Goal: Task Accomplishment & Management: Manage account settings

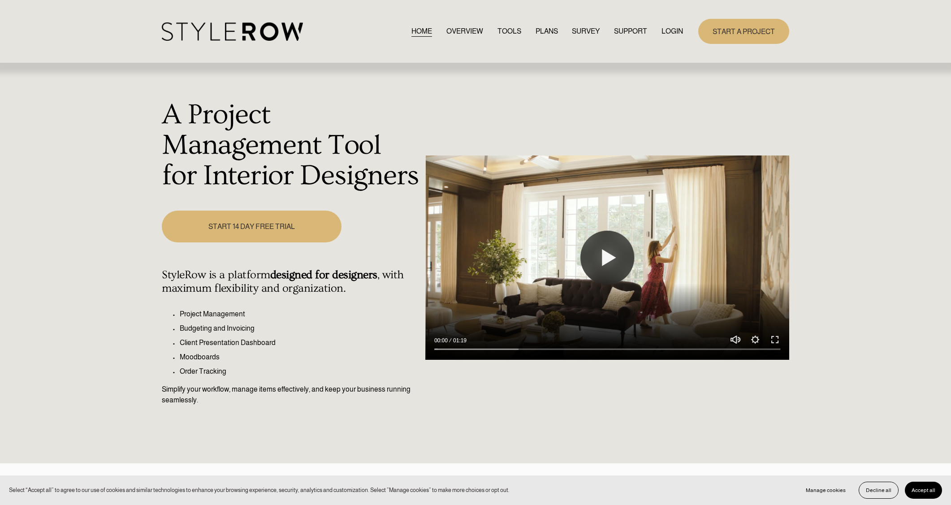
click at [677, 27] on link "LOGIN" at bounding box center [672, 32] width 22 height 12
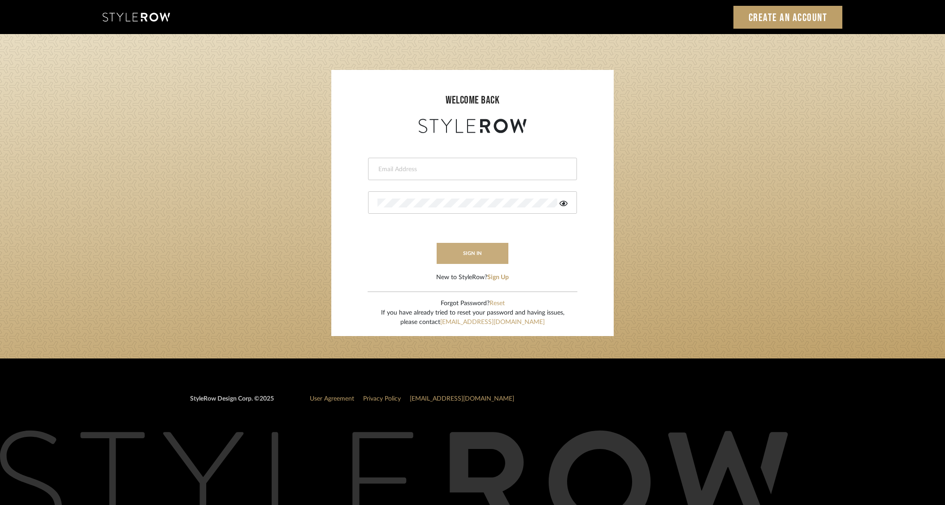
type input "dana.lewisrosedesign@gmail.com"
drag, startPoint x: 467, startPoint y: 256, endPoint x: 594, endPoint y: 210, distance: 134.7
click at [468, 256] on button "sign in" at bounding box center [472, 253] width 72 height 21
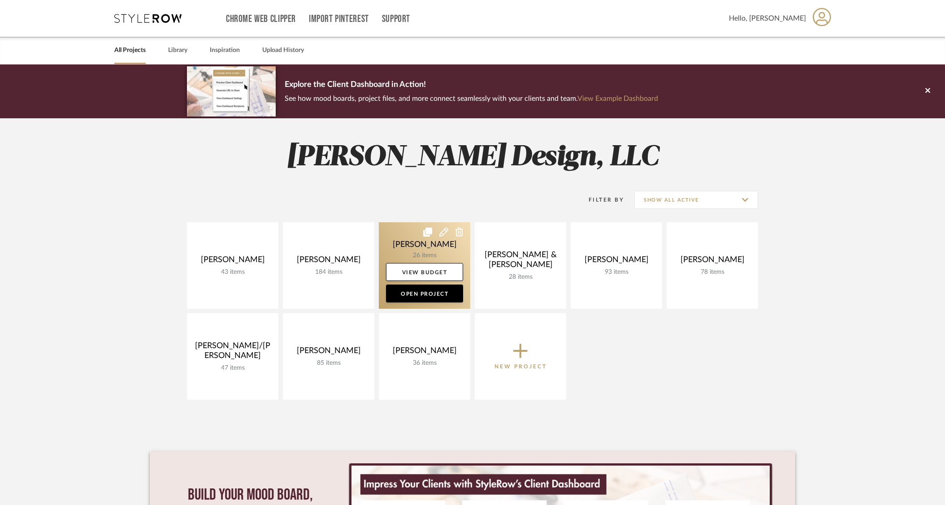
click at [398, 250] on link at bounding box center [424, 265] width 91 height 86
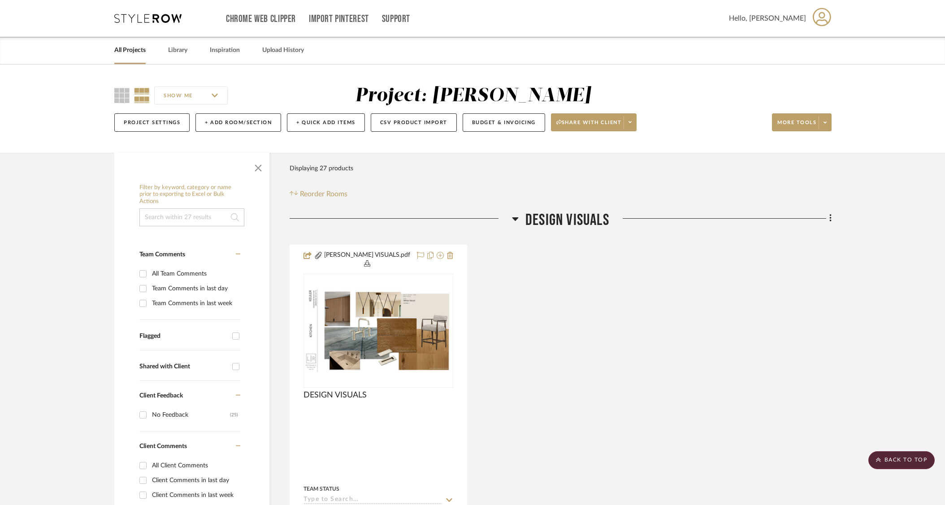
scroll to position [7, 0]
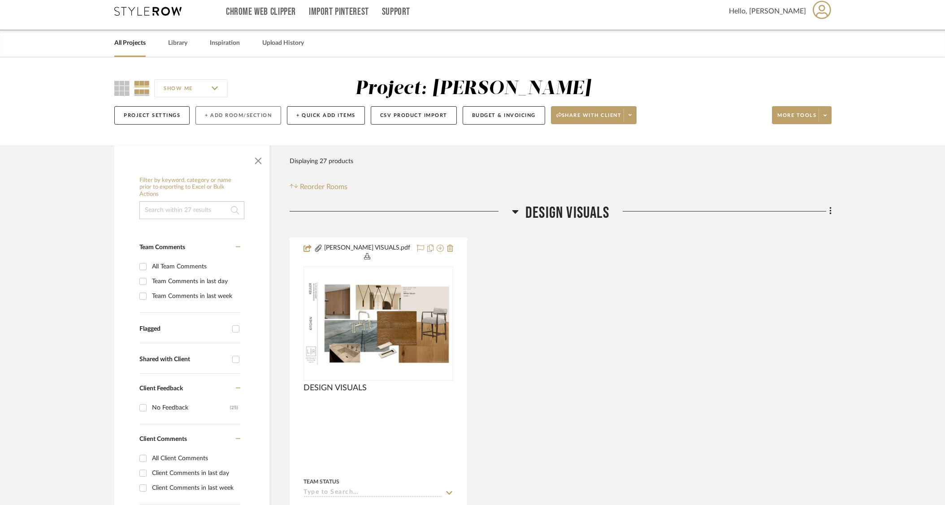
click at [261, 113] on button "+ Add Room/Section" at bounding box center [238, 115] width 86 height 18
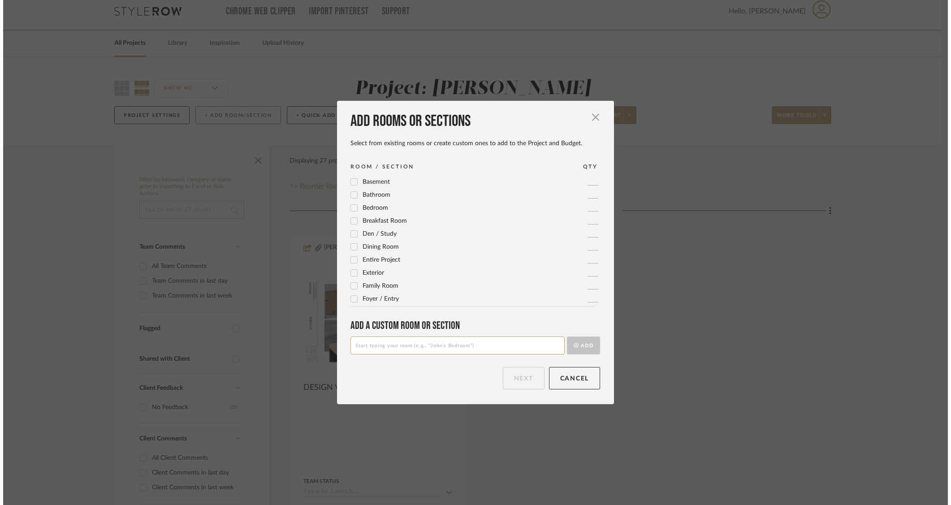
scroll to position [0, 0]
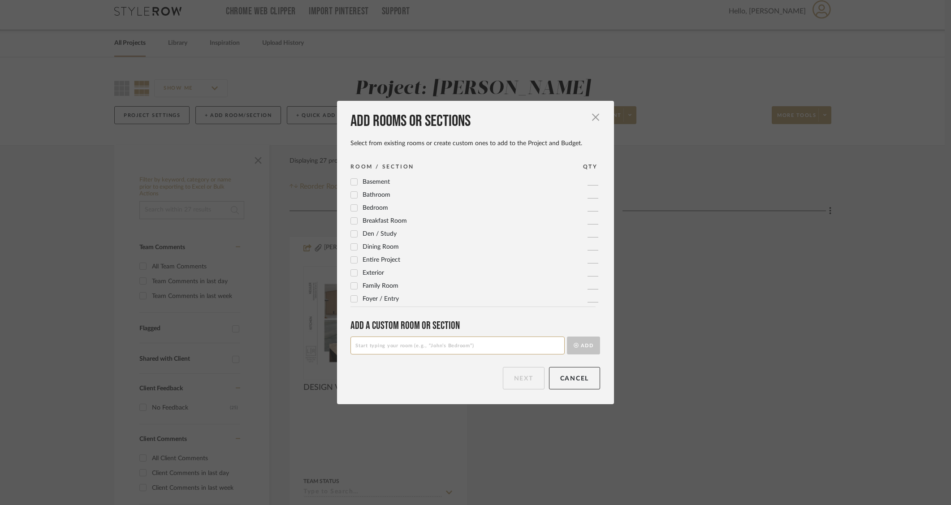
click at [376, 76] on div "Add rooms or sections Select from existing rooms or create custom ones to add t…" at bounding box center [475, 252] width 951 height 505
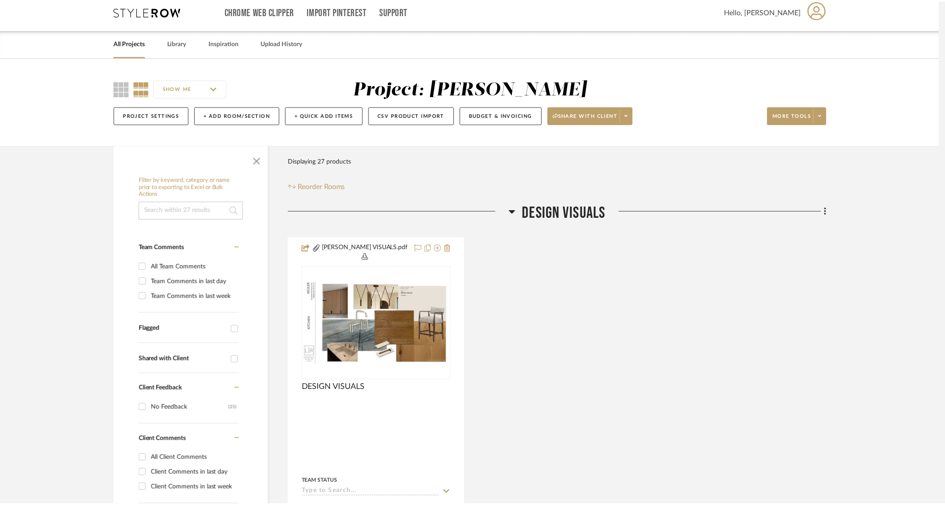
scroll to position [7, 0]
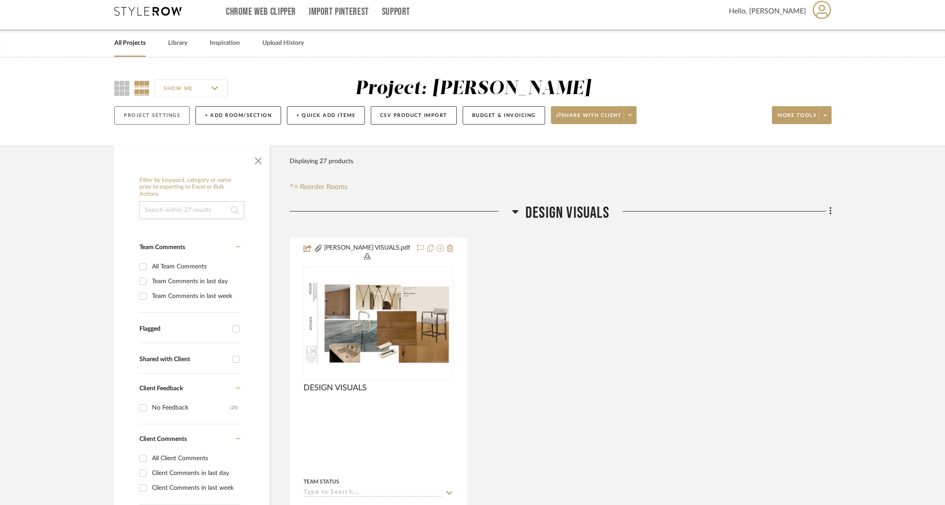
drag, startPoint x: 151, startPoint y: 112, endPoint x: 157, endPoint y: 112, distance: 5.5
click at [152, 112] on button "Project Settings" at bounding box center [151, 115] width 75 height 18
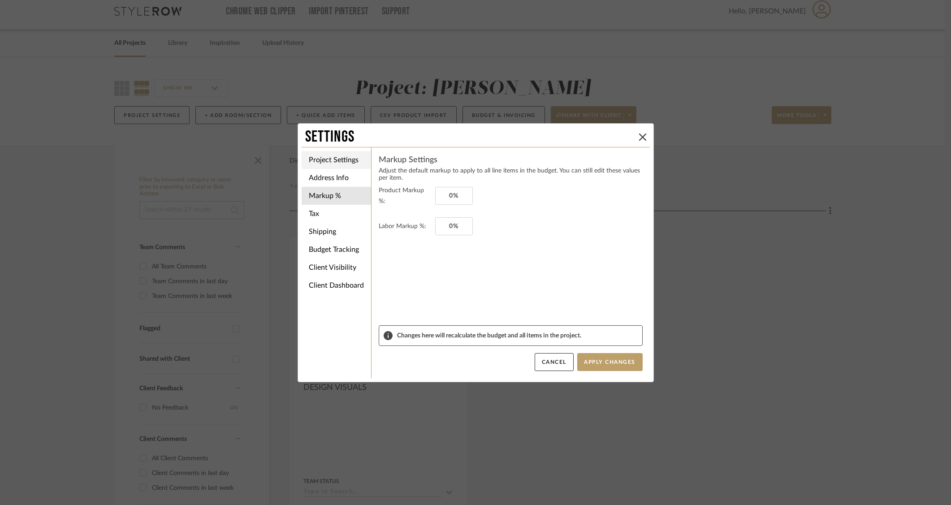
click at [337, 156] on li "Project Settings" at bounding box center [336, 160] width 69 height 18
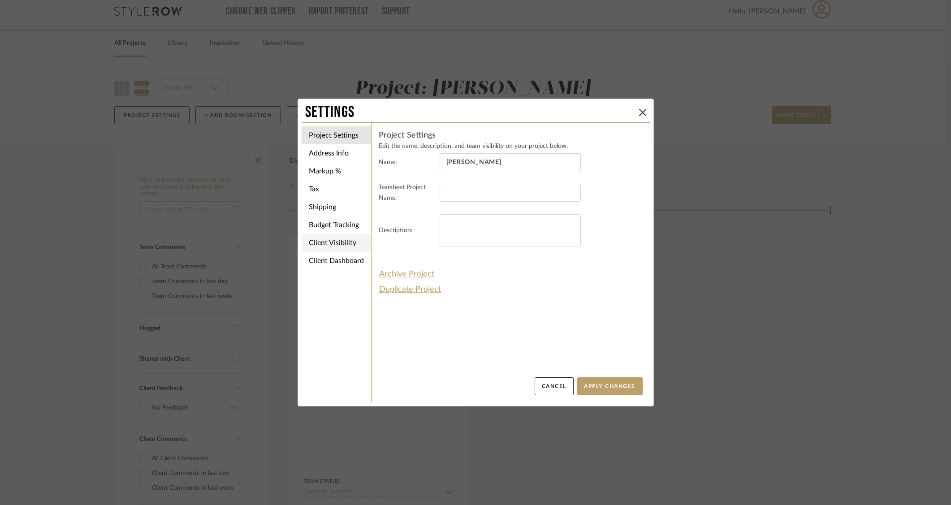
drag, startPoint x: 344, startPoint y: 153, endPoint x: 365, endPoint y: 155, distance: 21.1
click at [345, 153] on li "Address Info" at bounding box center [336, 153] width 69 height 18
